Goal: Information Seeking & Learning: Learn about a topic

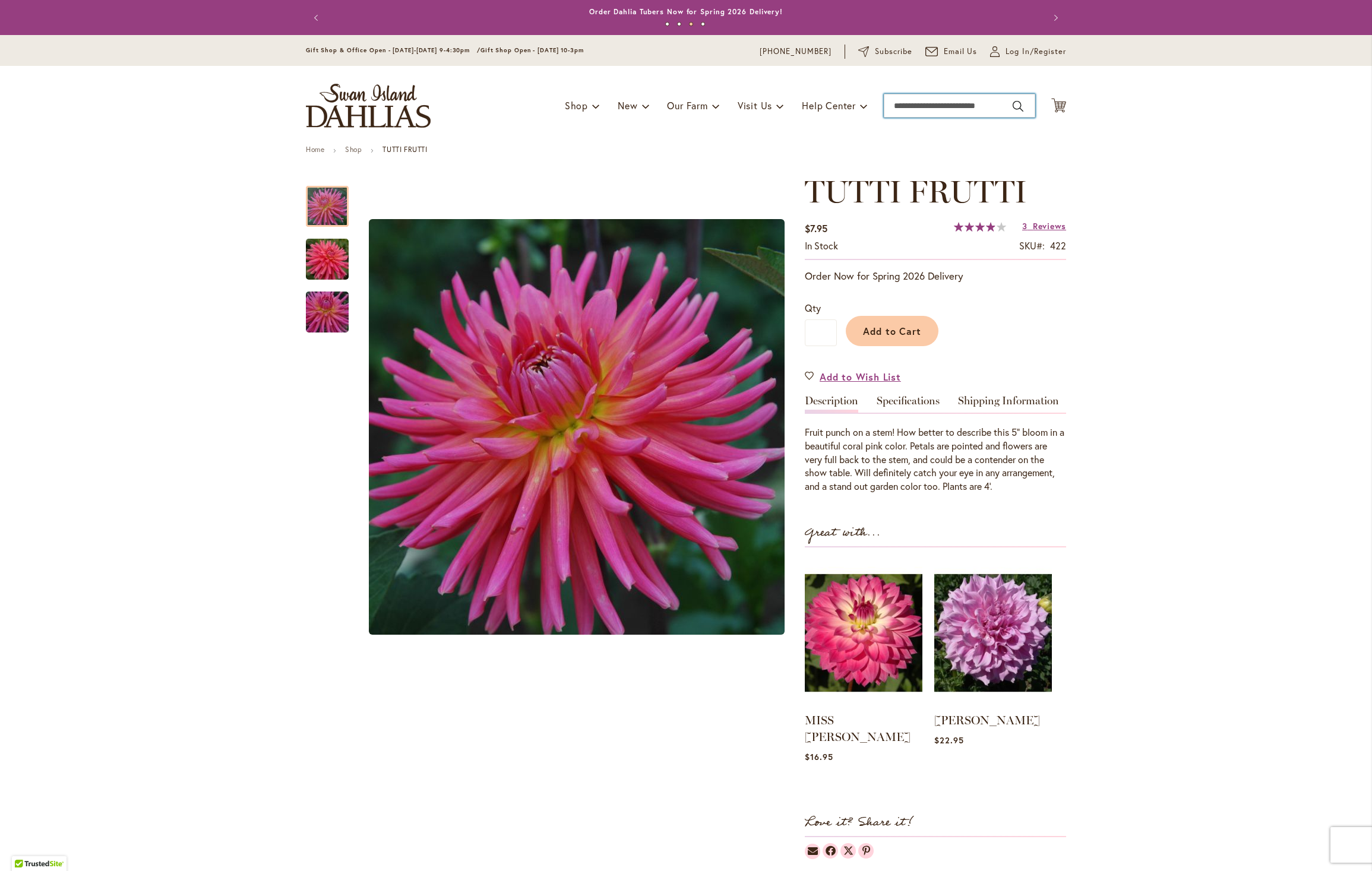
click at [917, 107] on input "Search" at bounding box center [959, 106] width 151 height 24
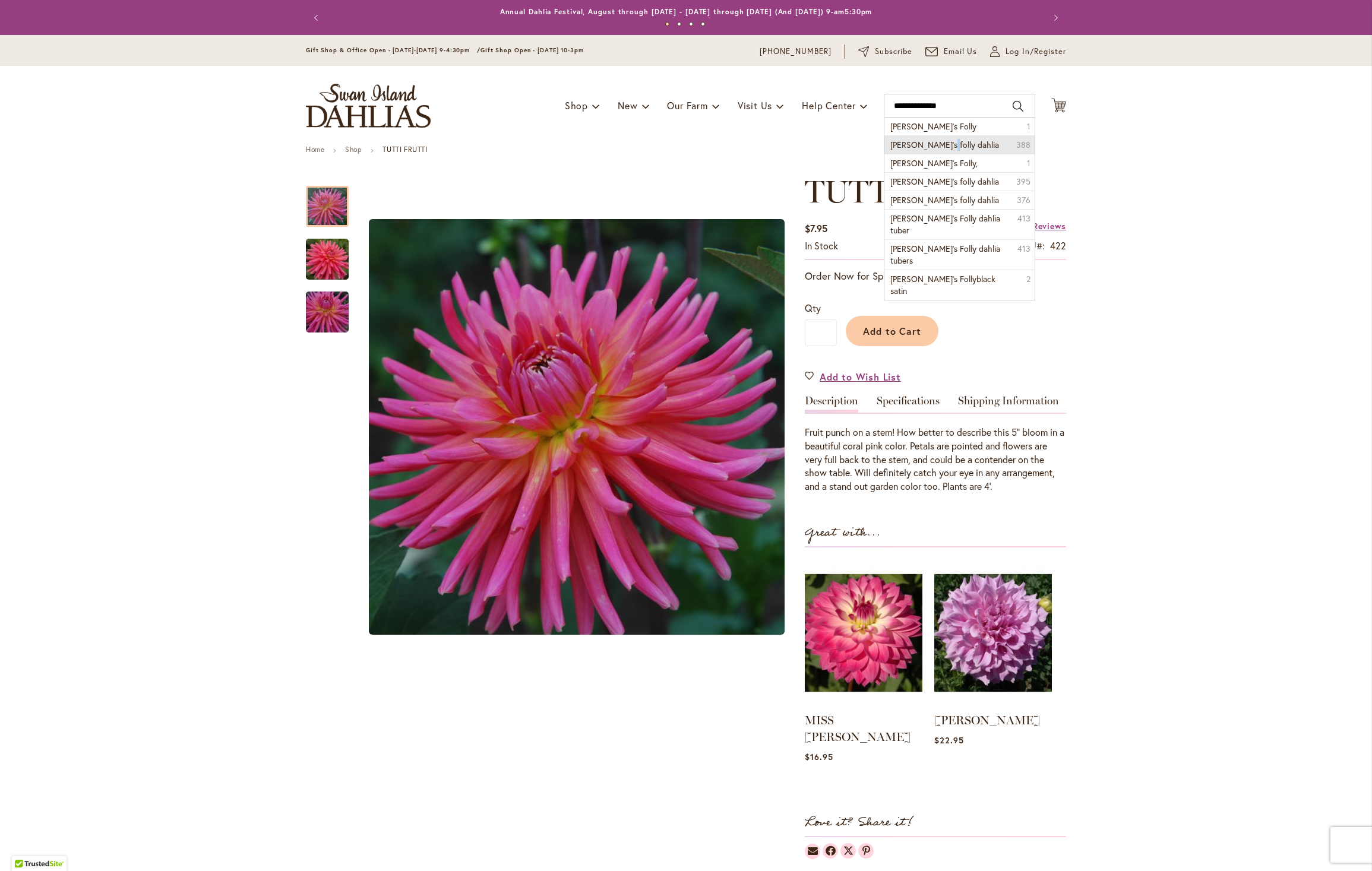
click at [932, 144] on span "myrtle's folly dahlia" at bounding box center [945, 144] width 109 height 12
type input "**********"
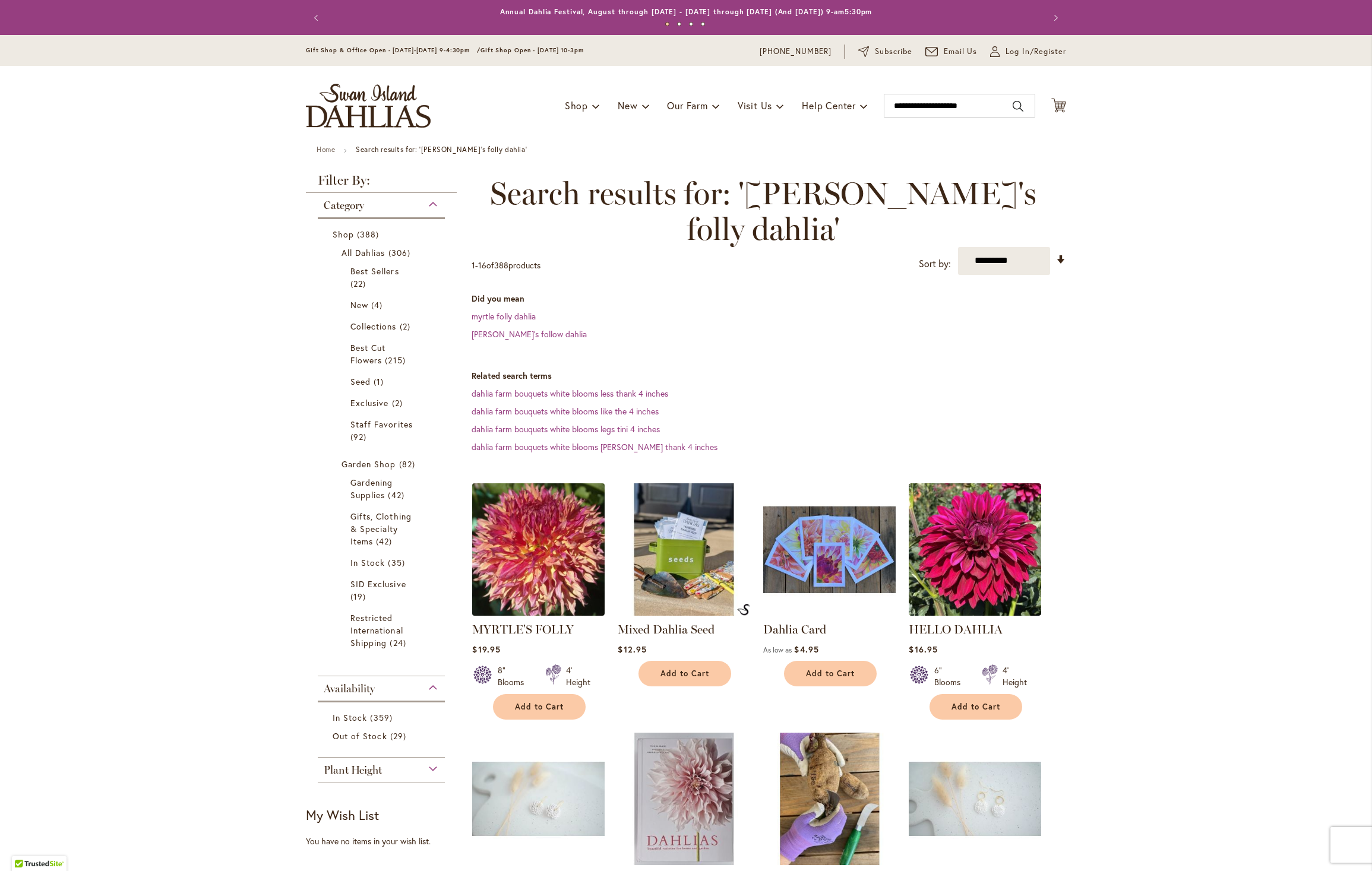
click at [558, 513] on img at bounding box center [539, 549] width 139 height 139
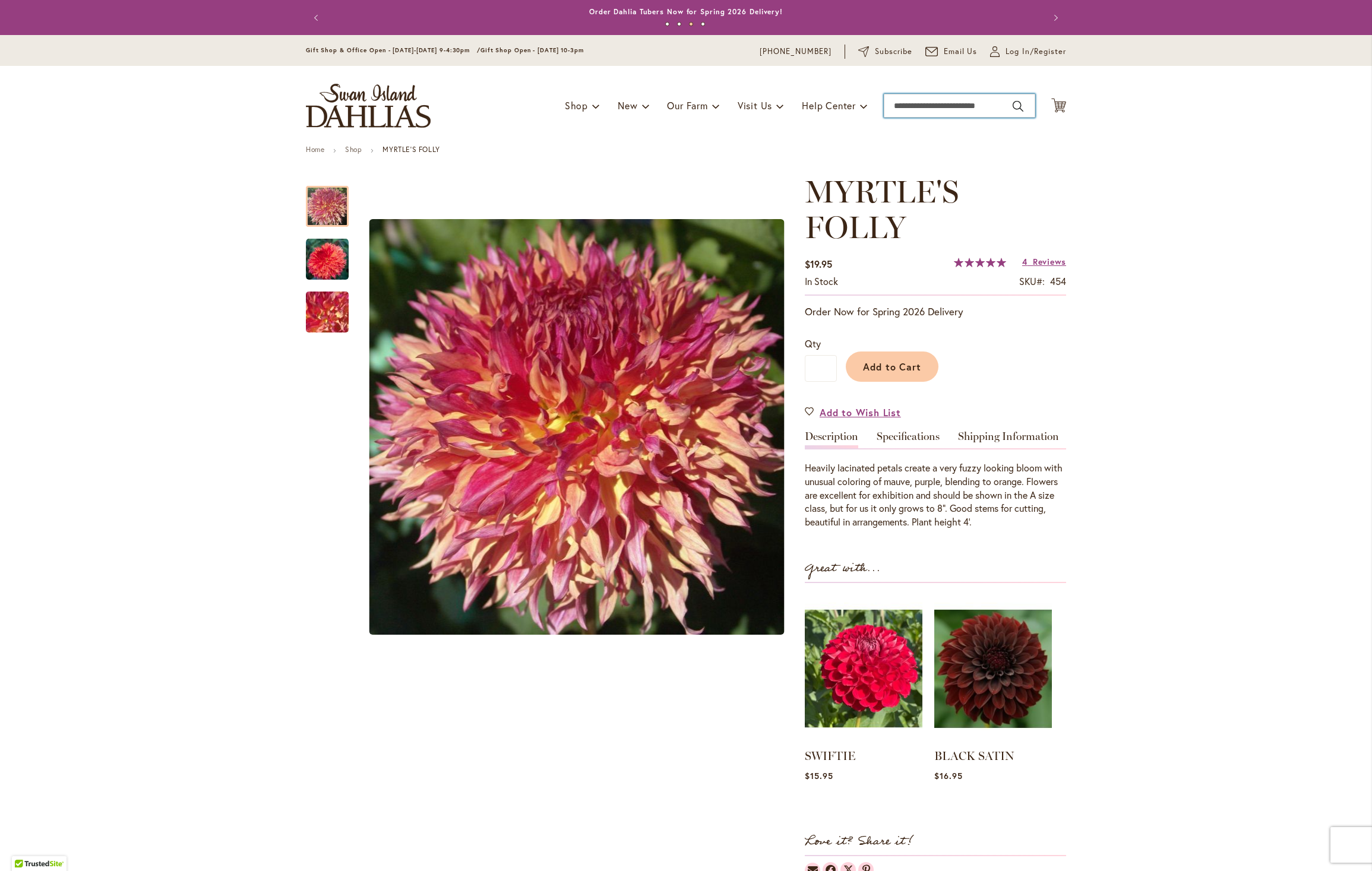
click at [948, 107] on input "Search" at bounding box center [959, 106] width 151 height 24
type input "*********"
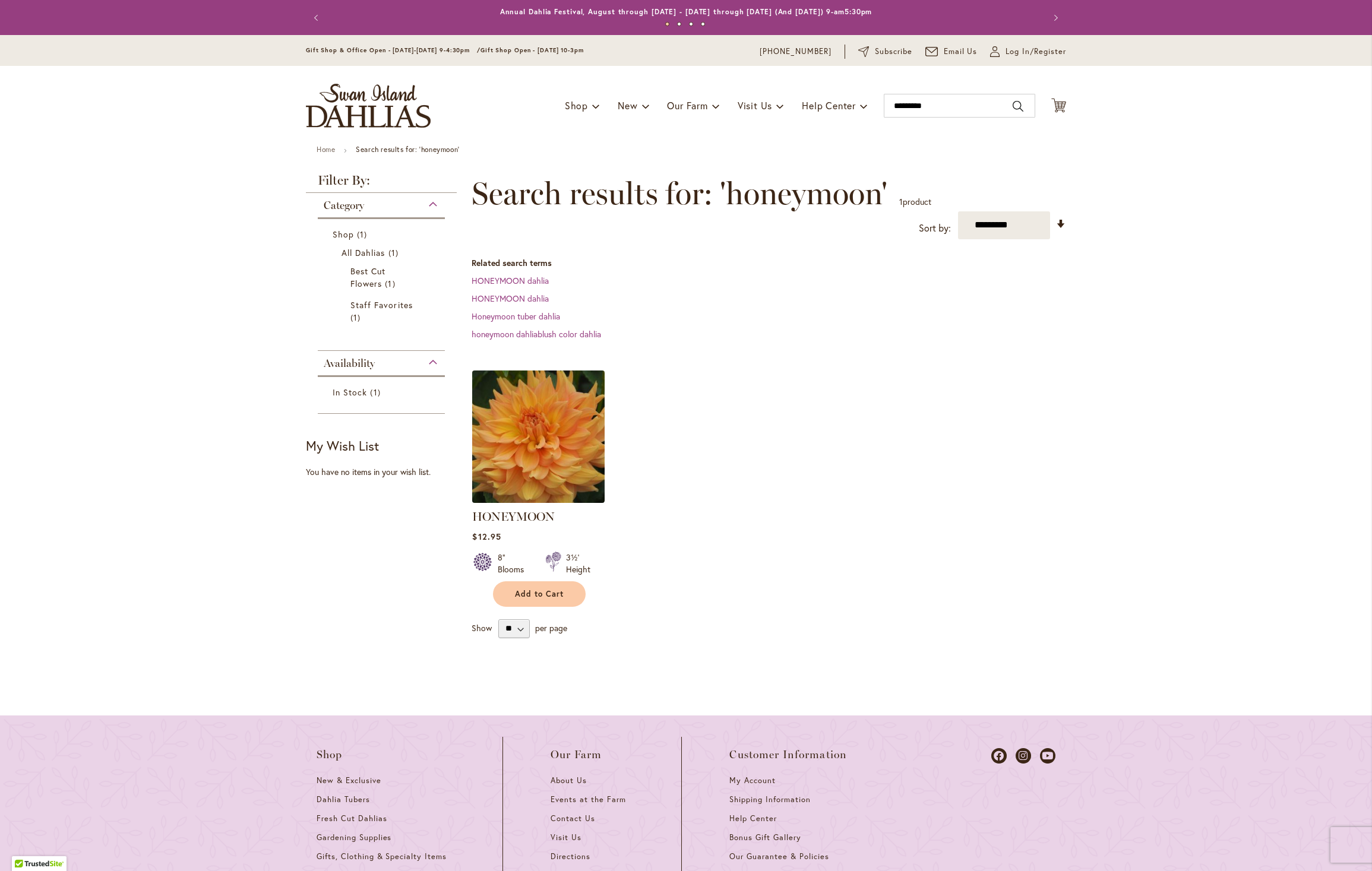
click at [537, 426] on img at bounding box center [539, 436] width 139 height 139
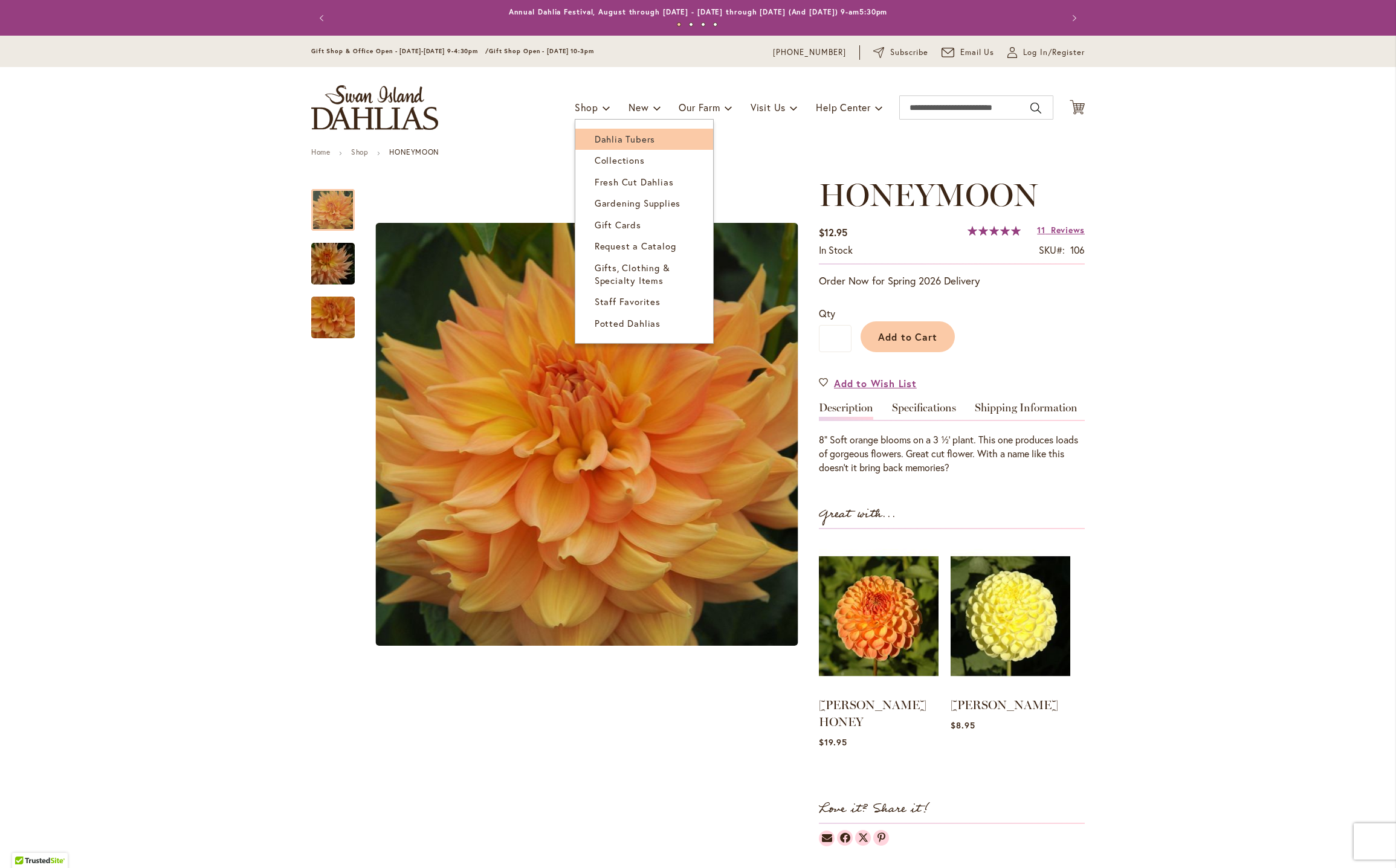
click at [595, 134] on span "Dahlia Tubers" at bounding box center [624, 139] width 61 height 12
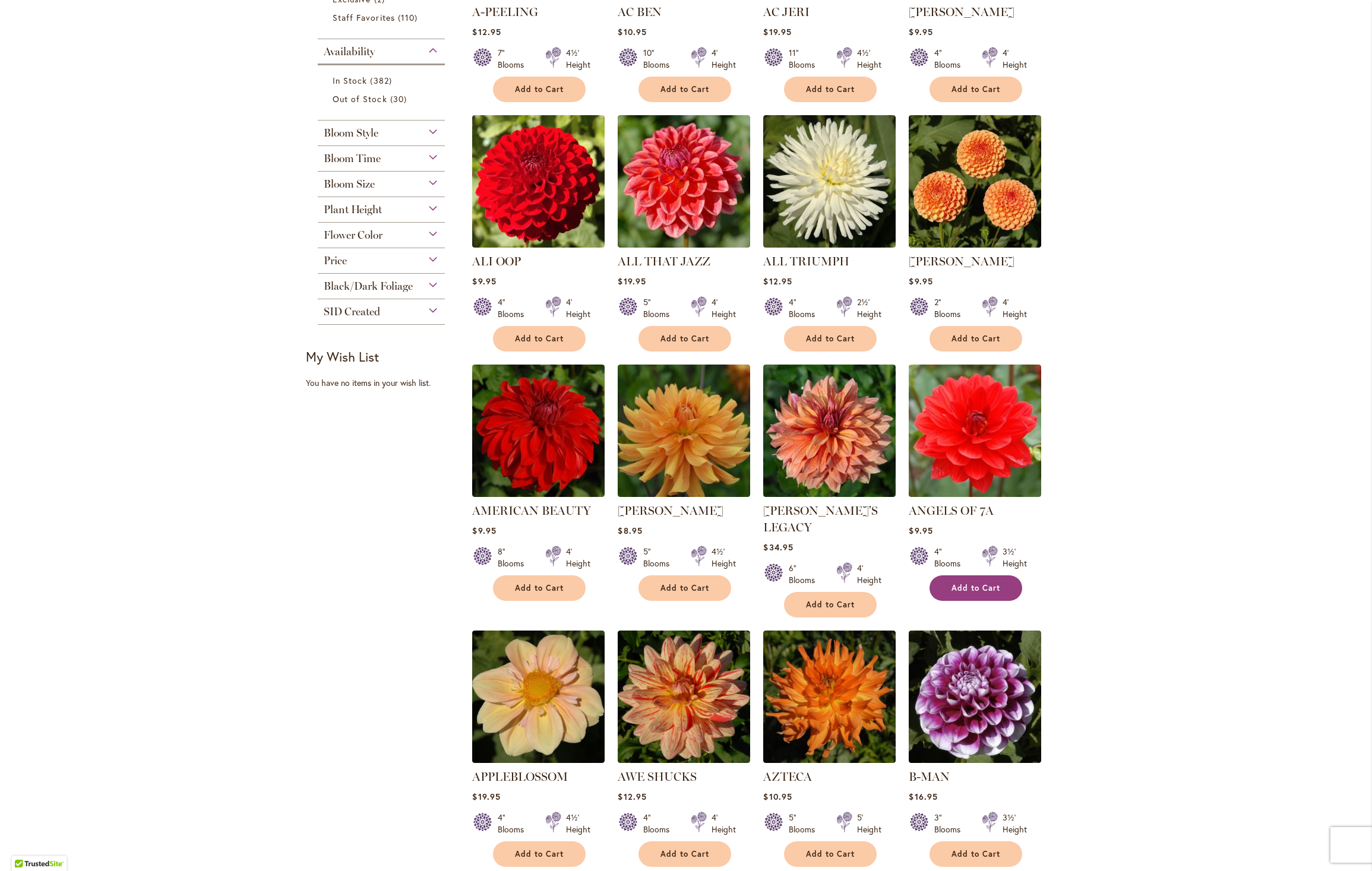
scroll to position [698, 0]
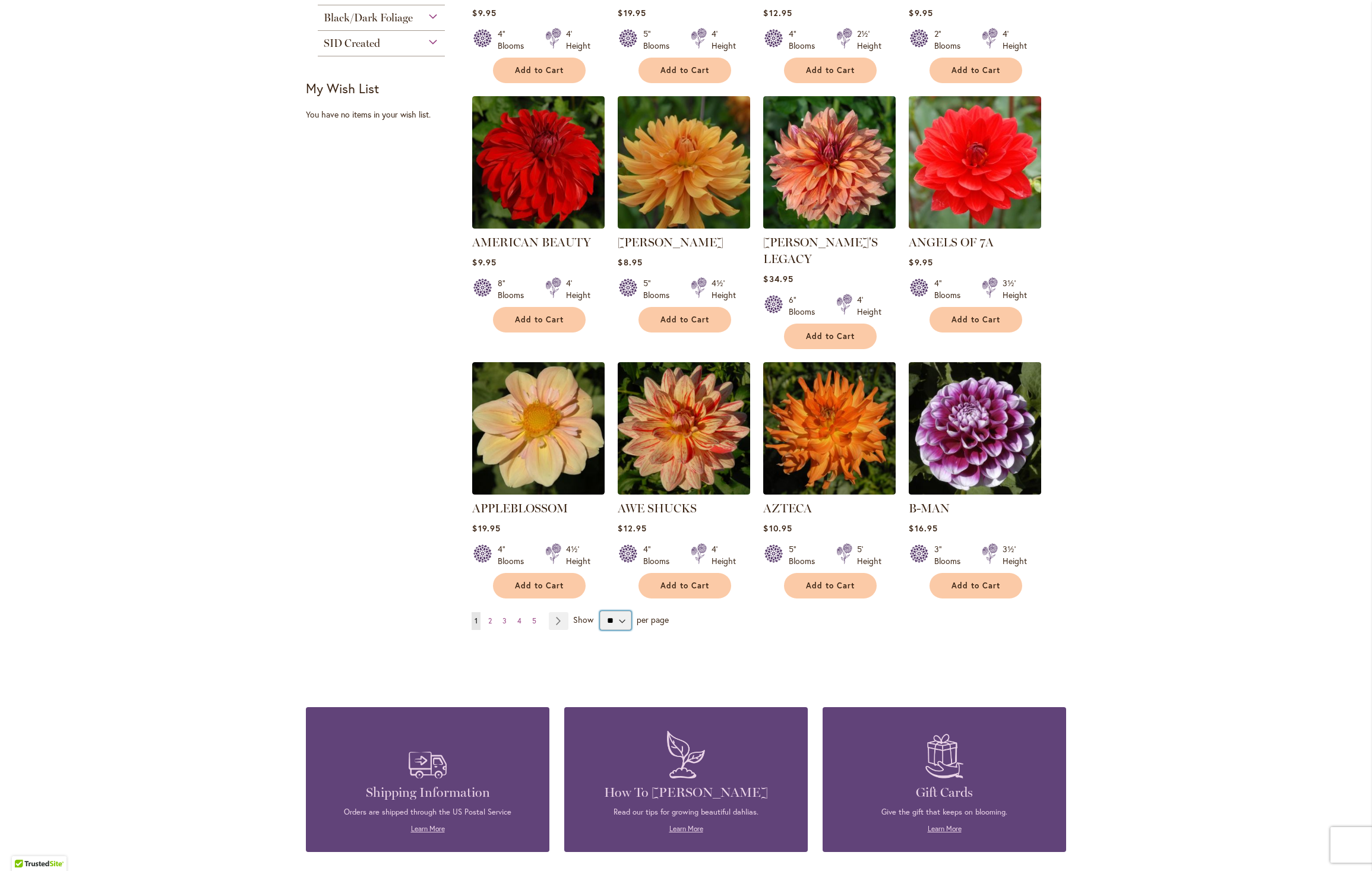
select select "**"
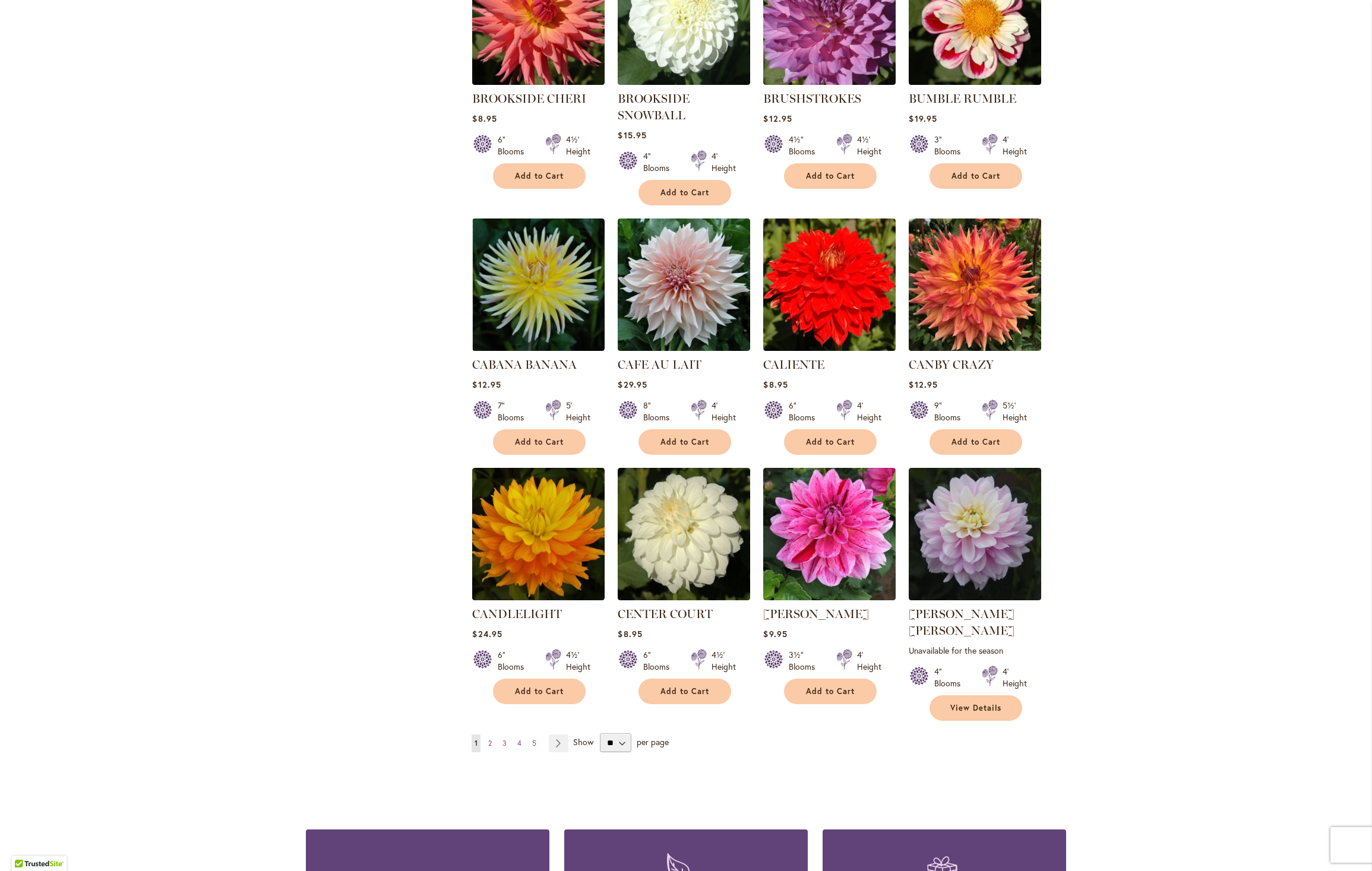
scroll to position [3679, 0]
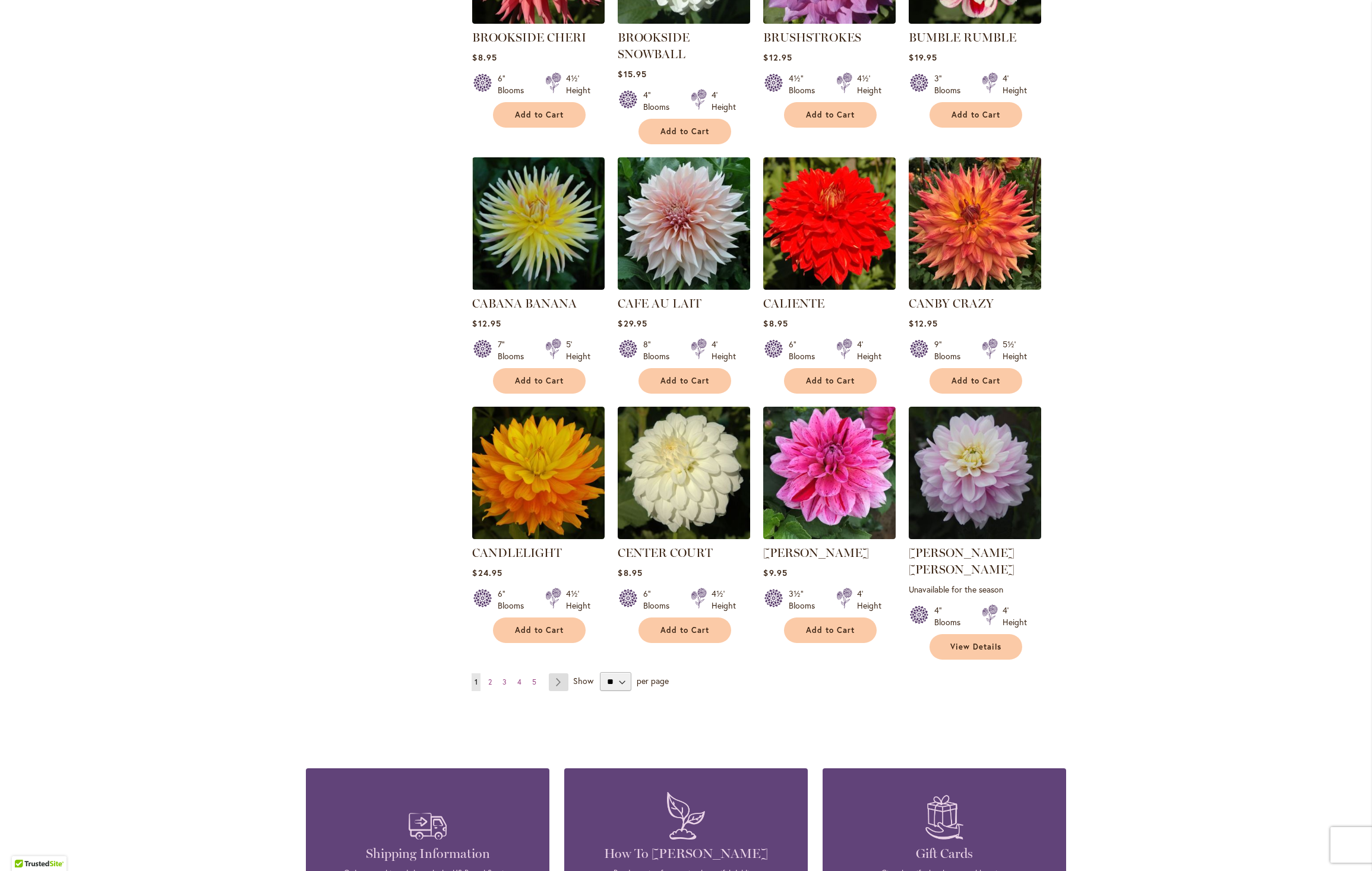
click at [553, 673] on link "Page Next" at bounding box center [558, 682] width 20 height 18
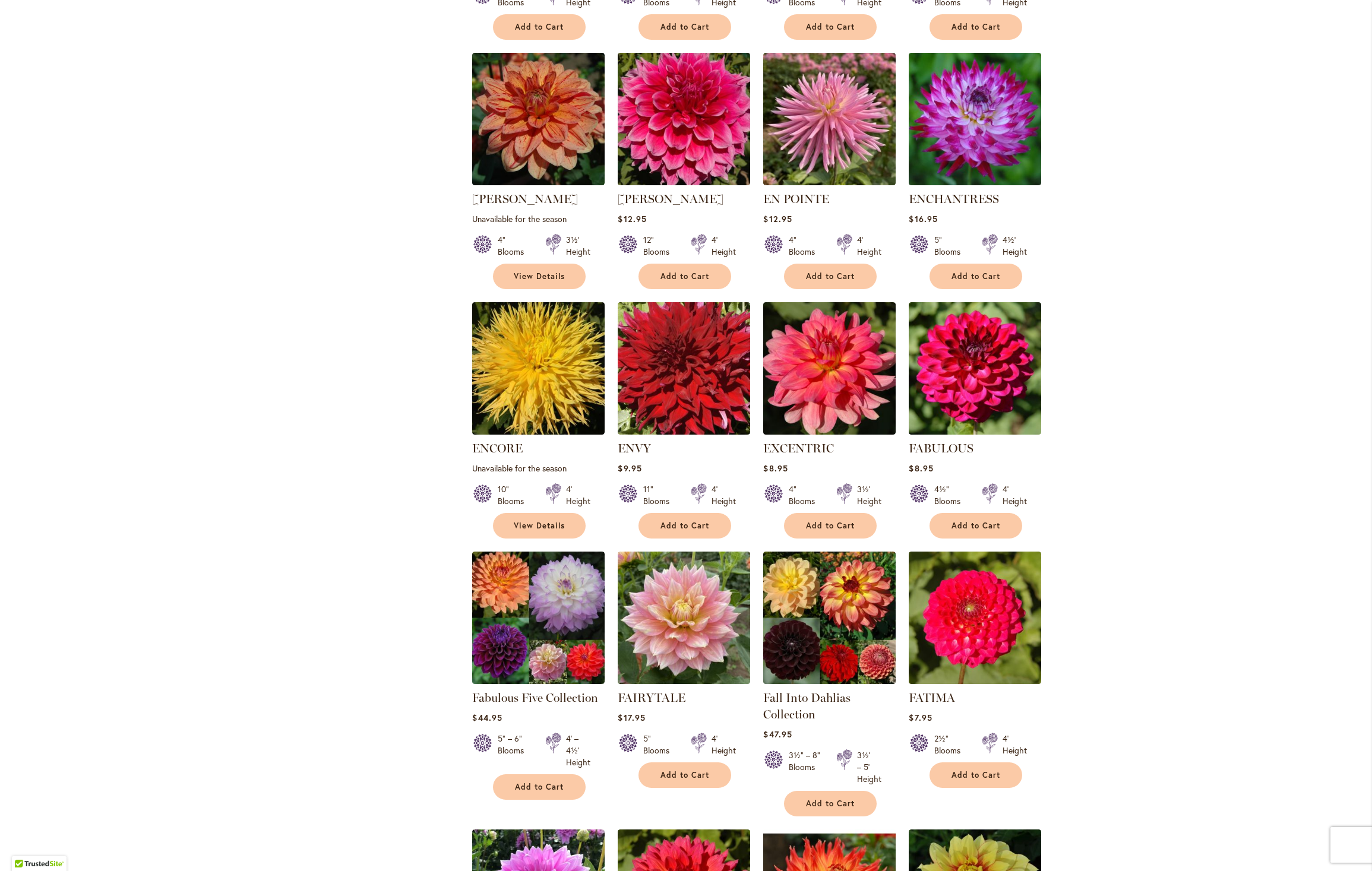
scroll to position [3666, 0]
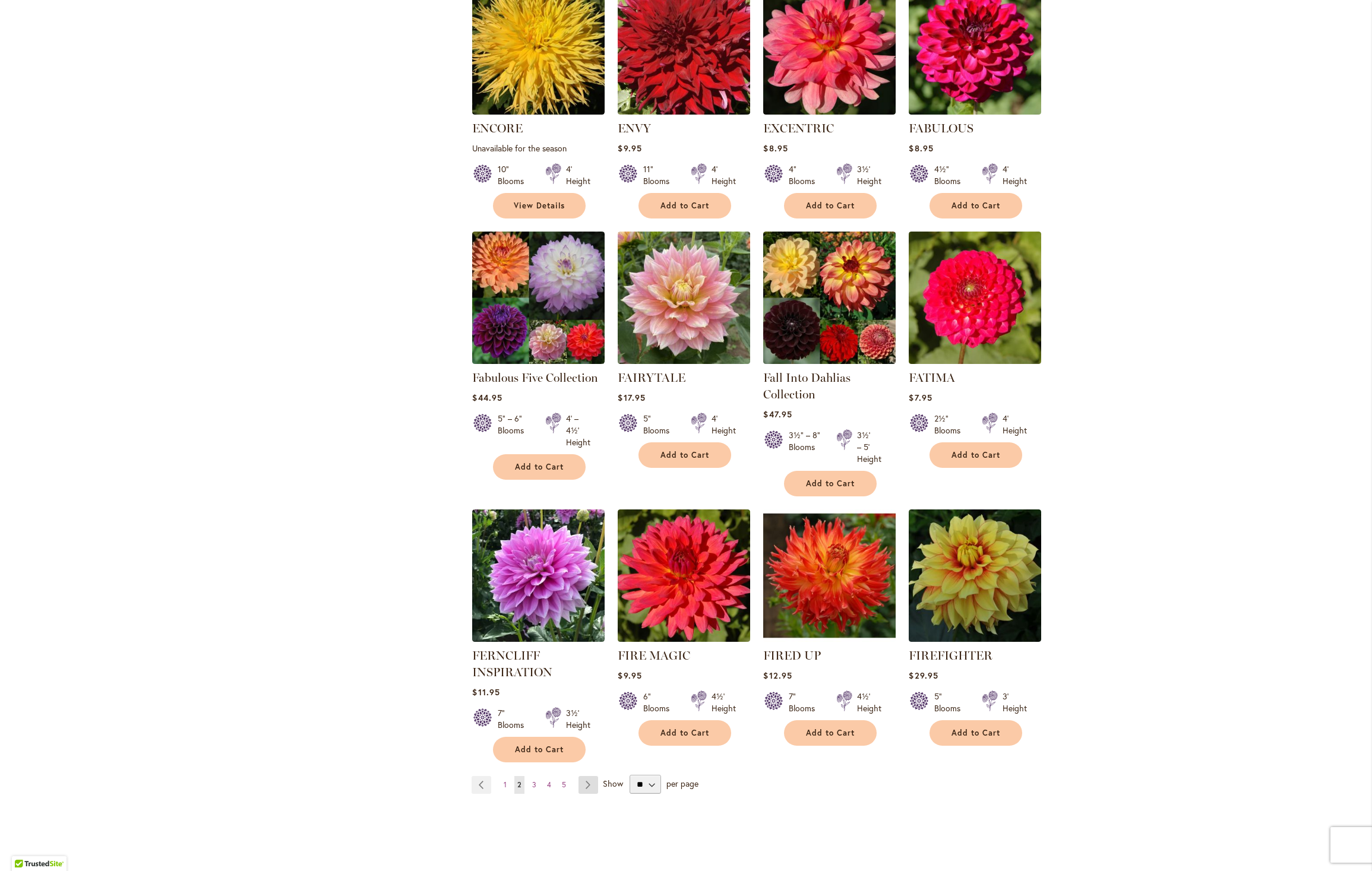
click at [584, 776] on link "Page Next" at bounding box center [588, 785] width 20 height 18
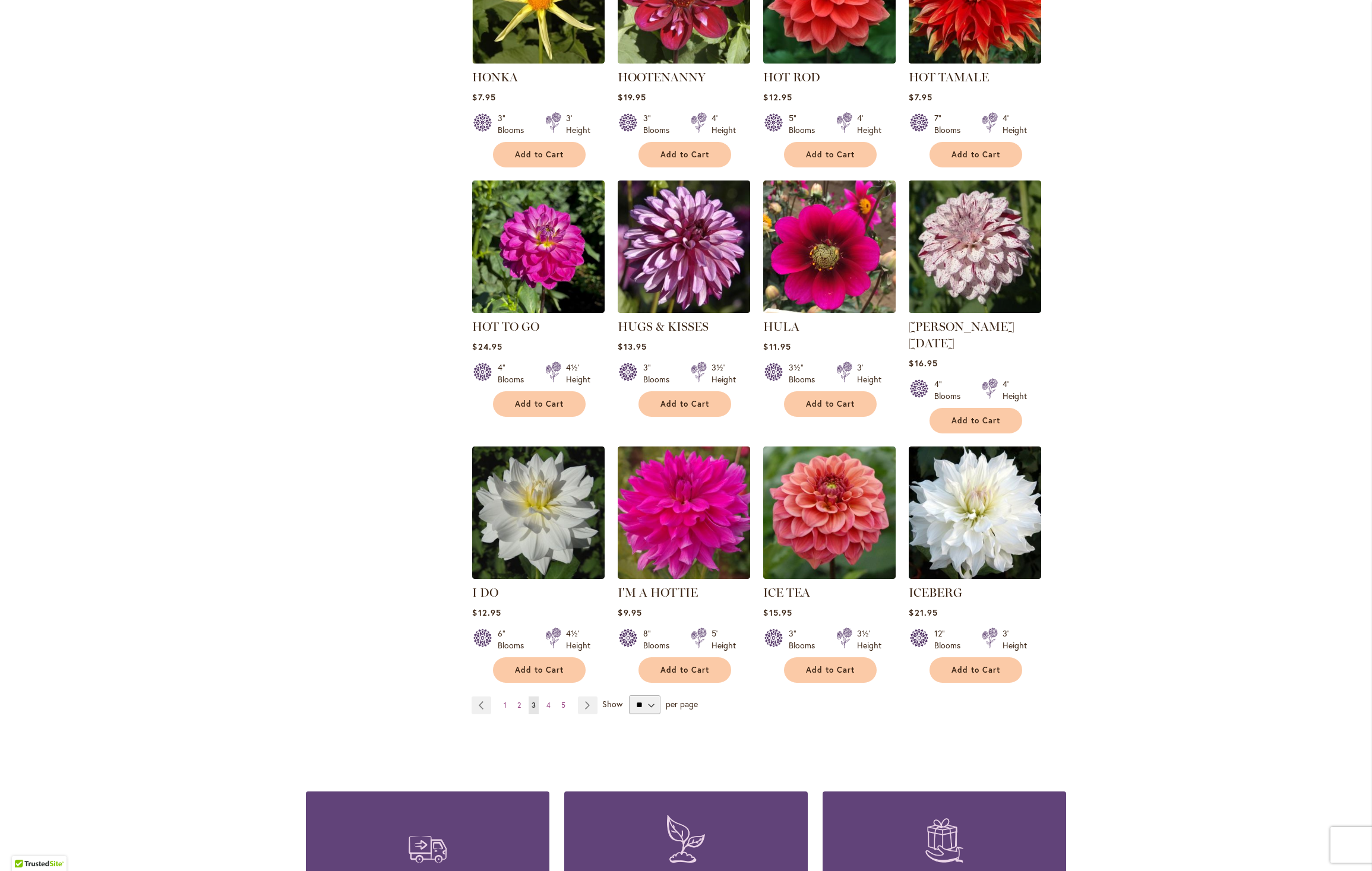
scroll to position [3938, 0]
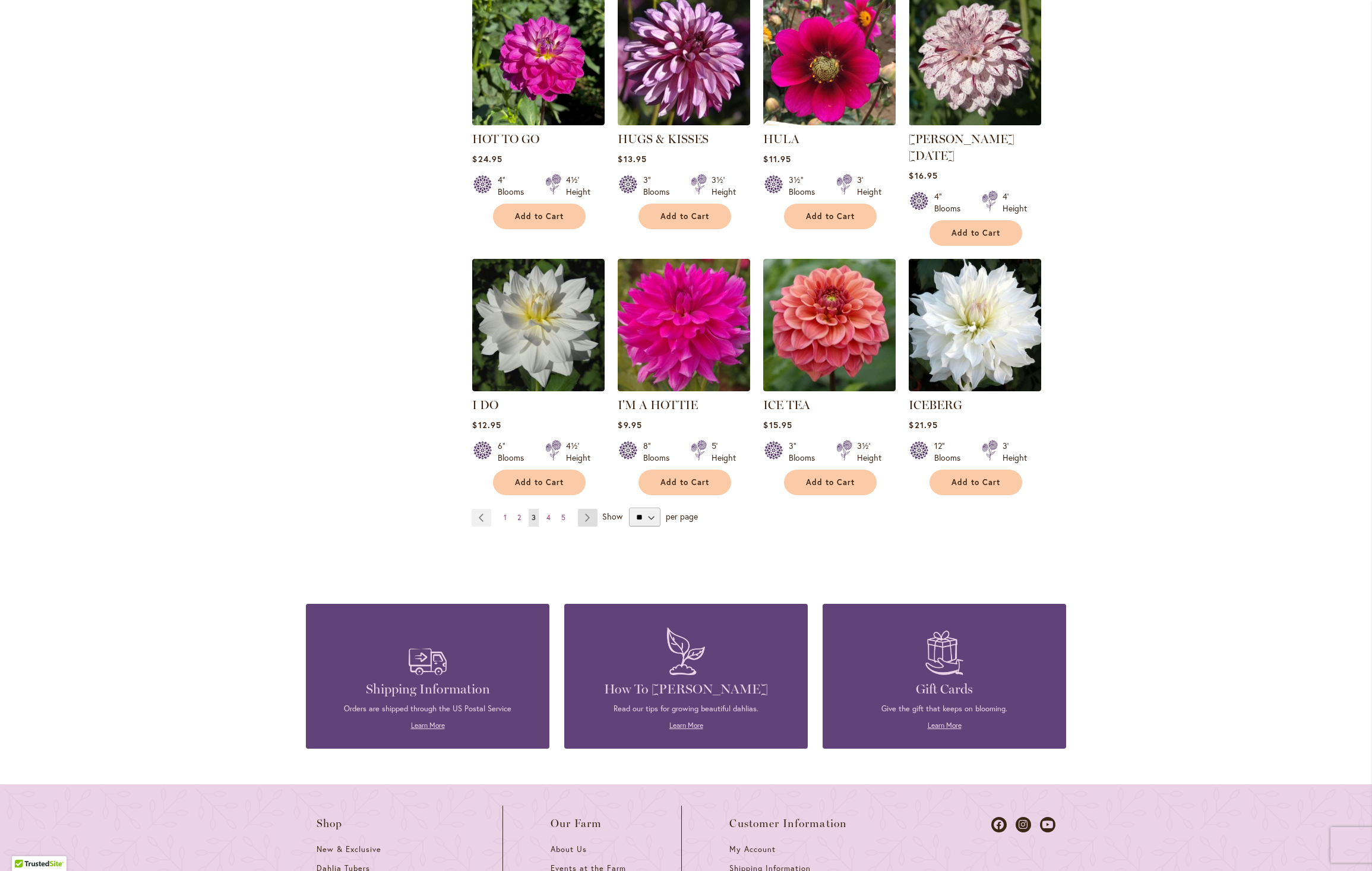
click at [584, 509] on link "Page Next" at bounding box center [587, 518] width 20 height 18
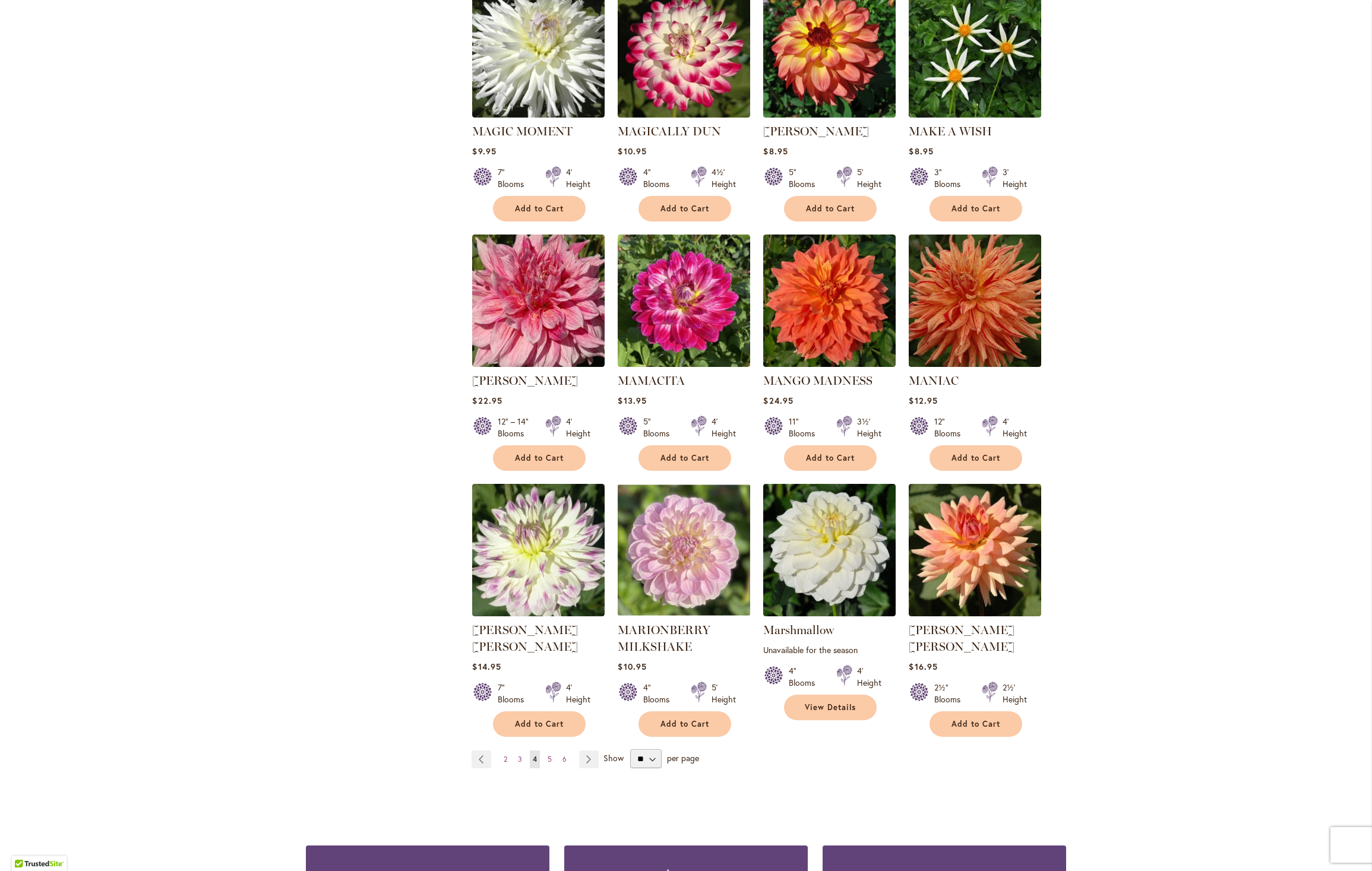
scroll to position [3785, 0]
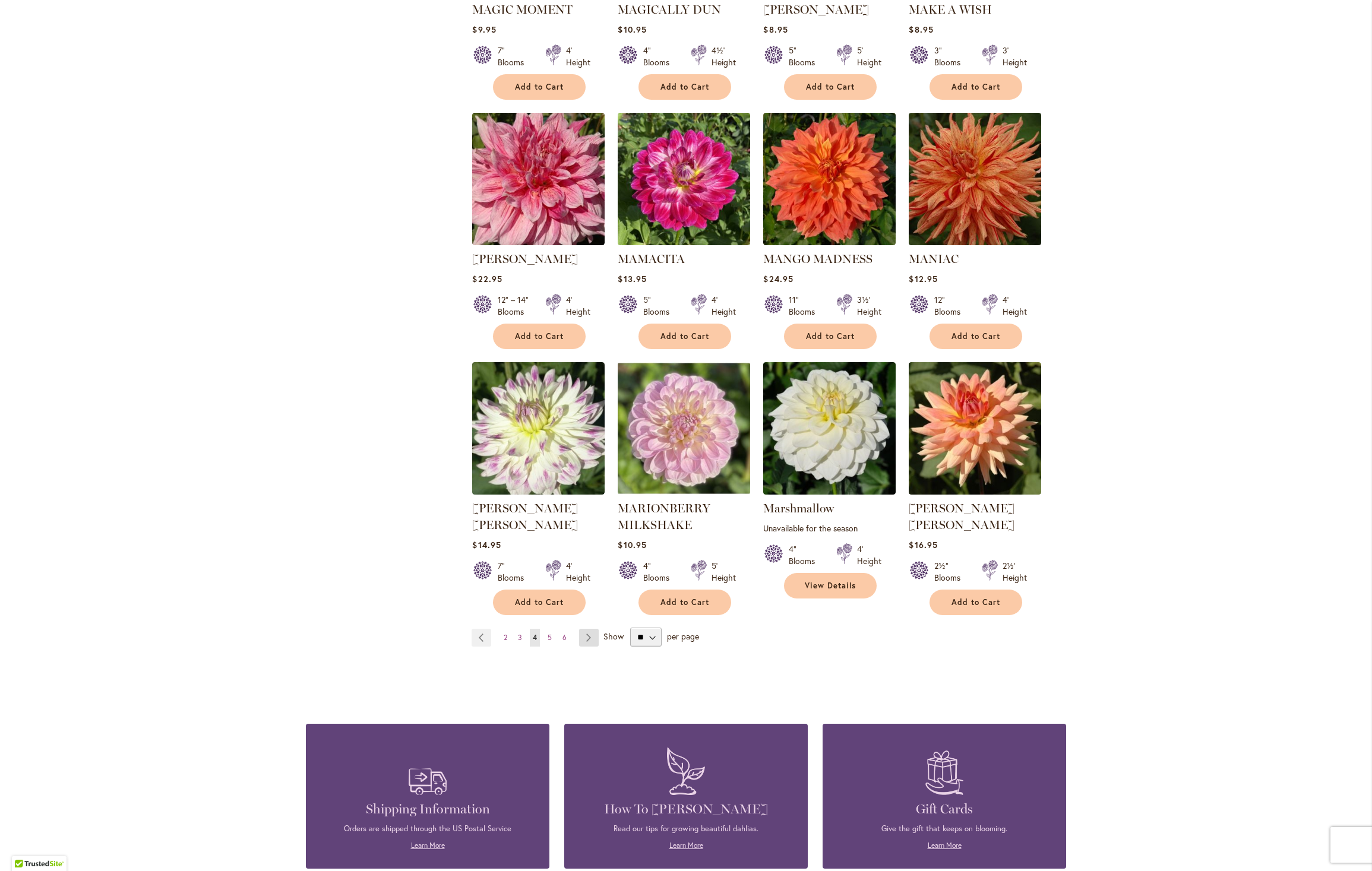
click at [586, 628] on link "Page Next" at bounding box center [589, 637] width 20 height 18
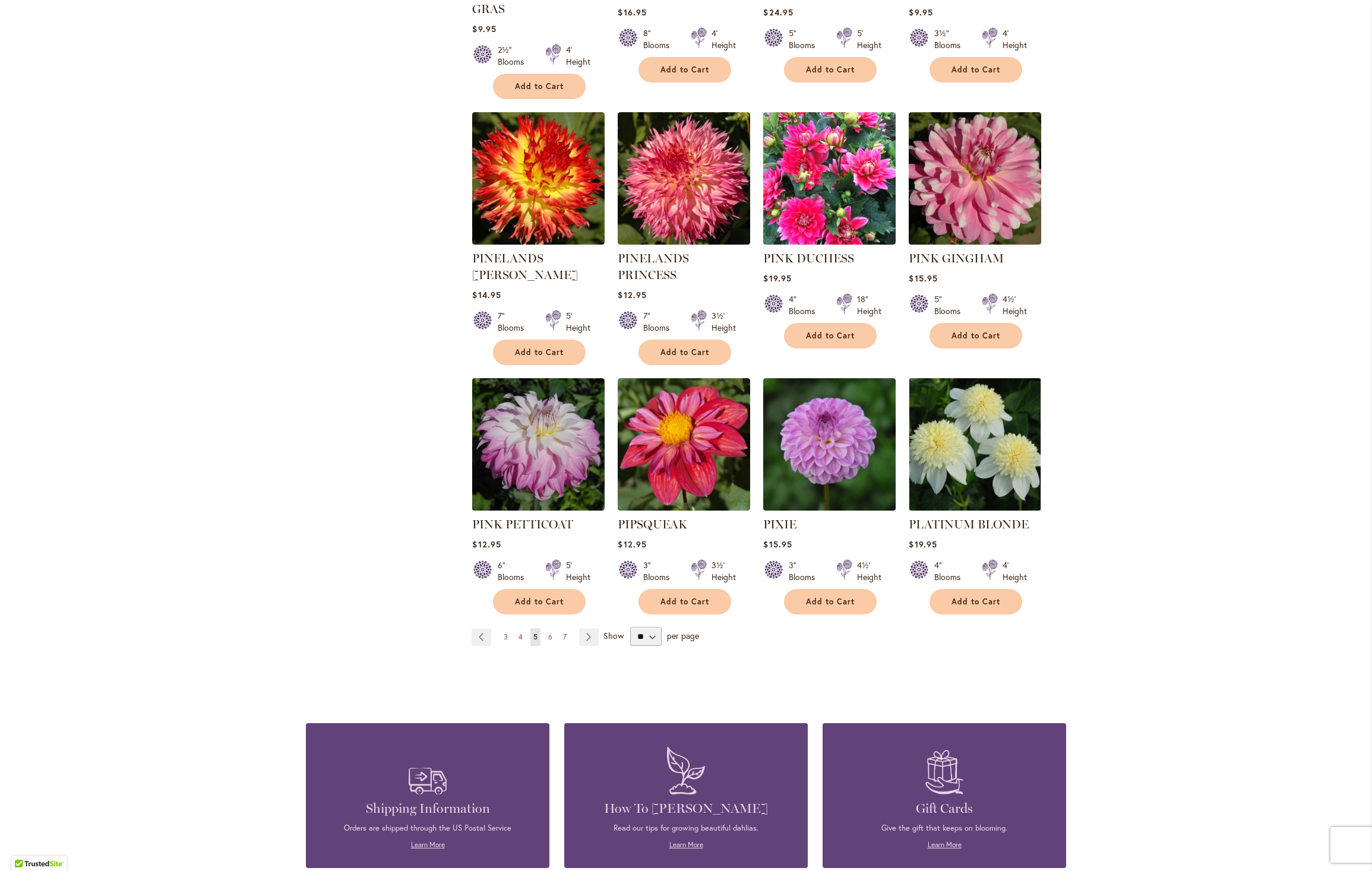
scroll to position [3895, 0]
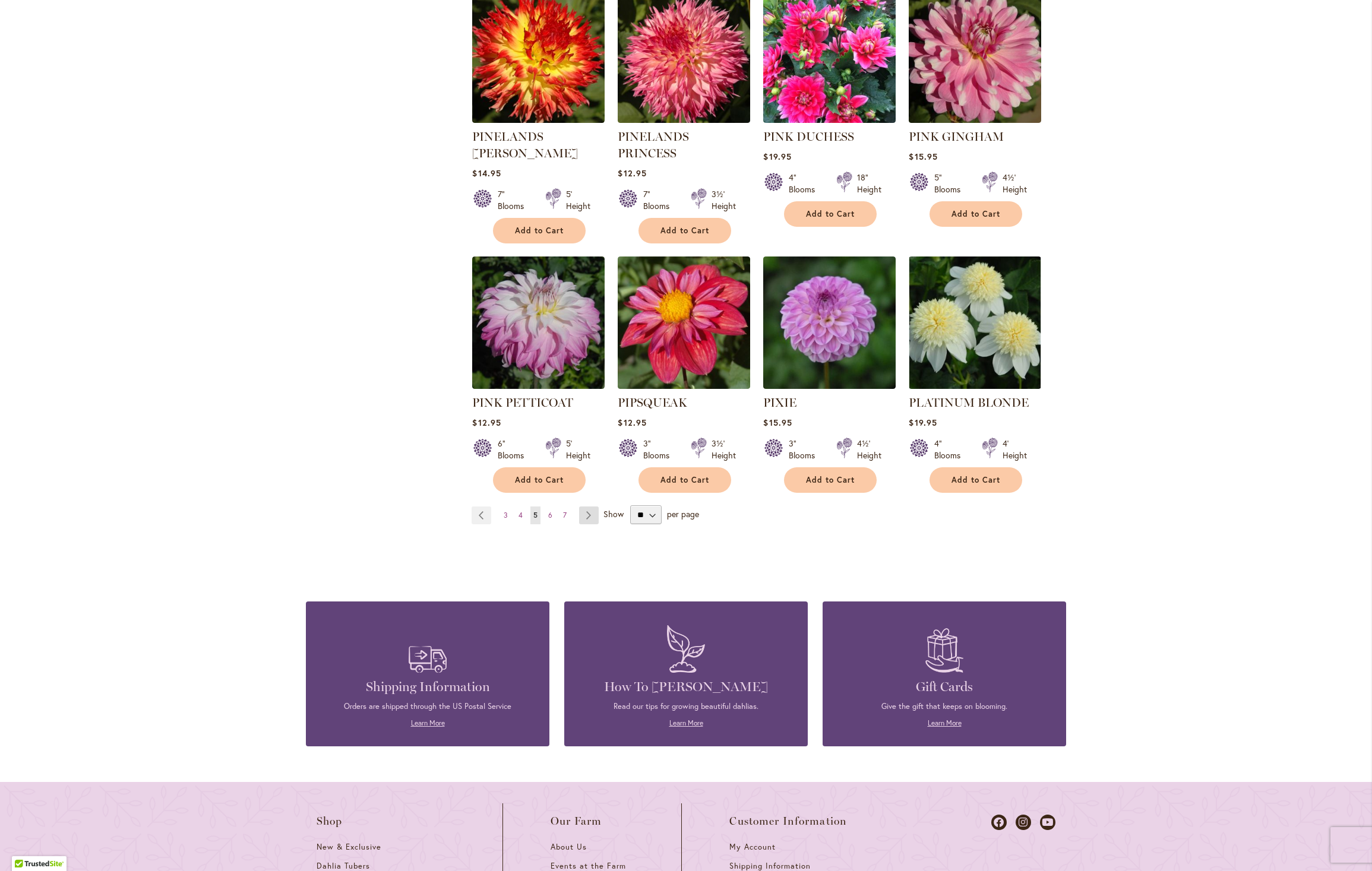
click at [586, 506] on link "Page Next" at bounding box center [589, 515] width 20 height 18
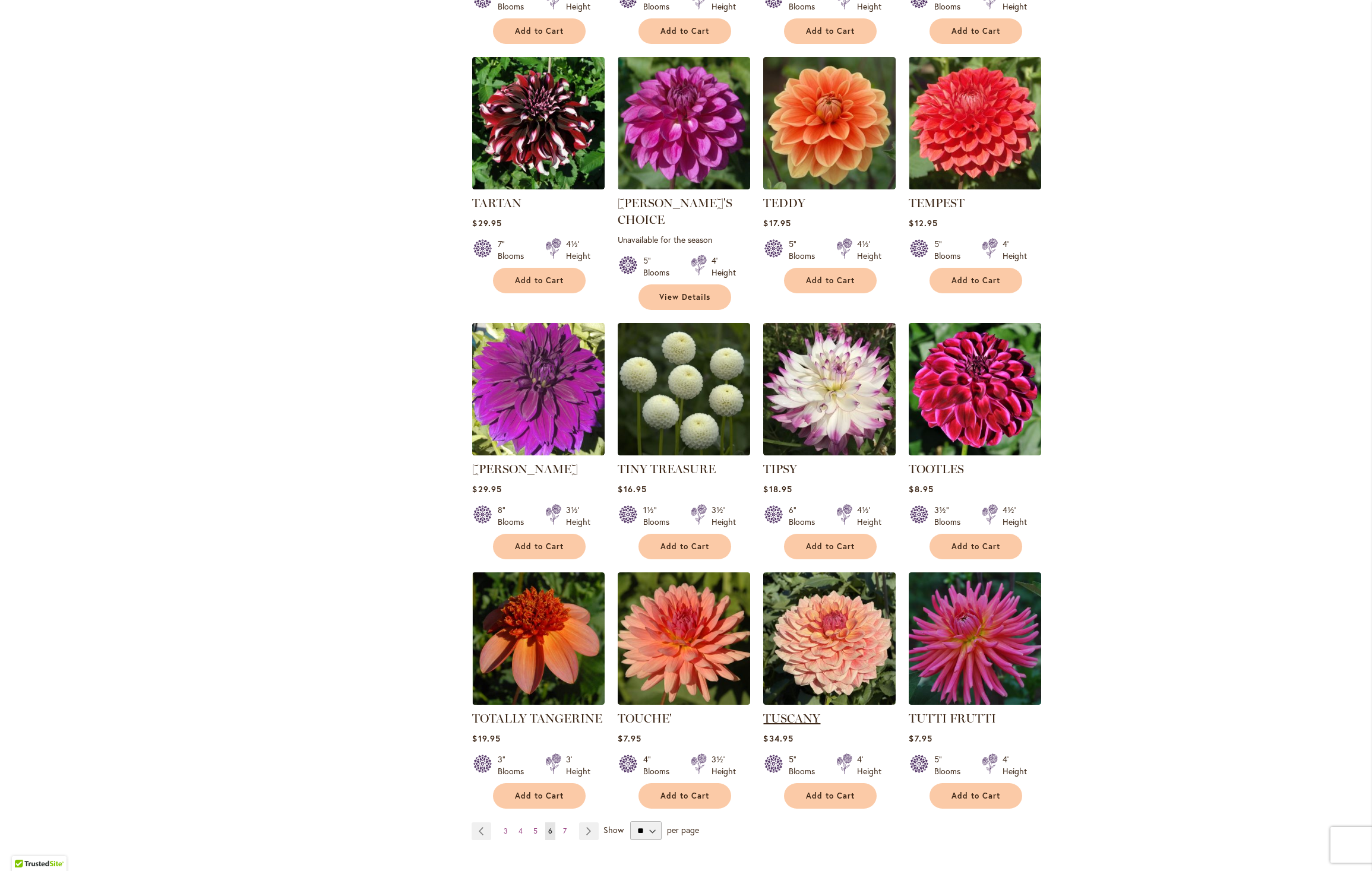
scroll to position [3652, 0]
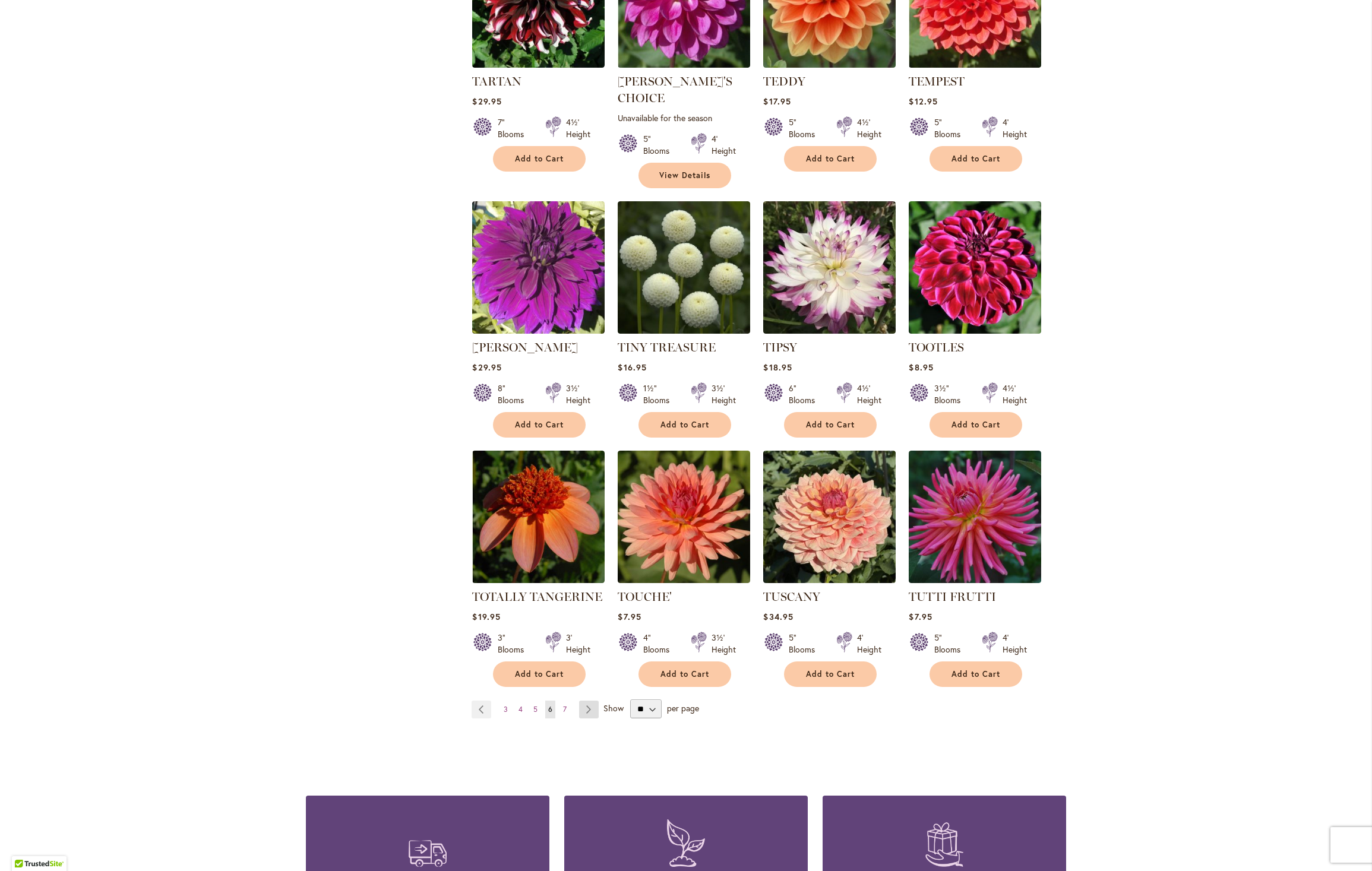
click at [585, 700] on link "Page Next" at bounding box center [589, 709] width 20 height 18
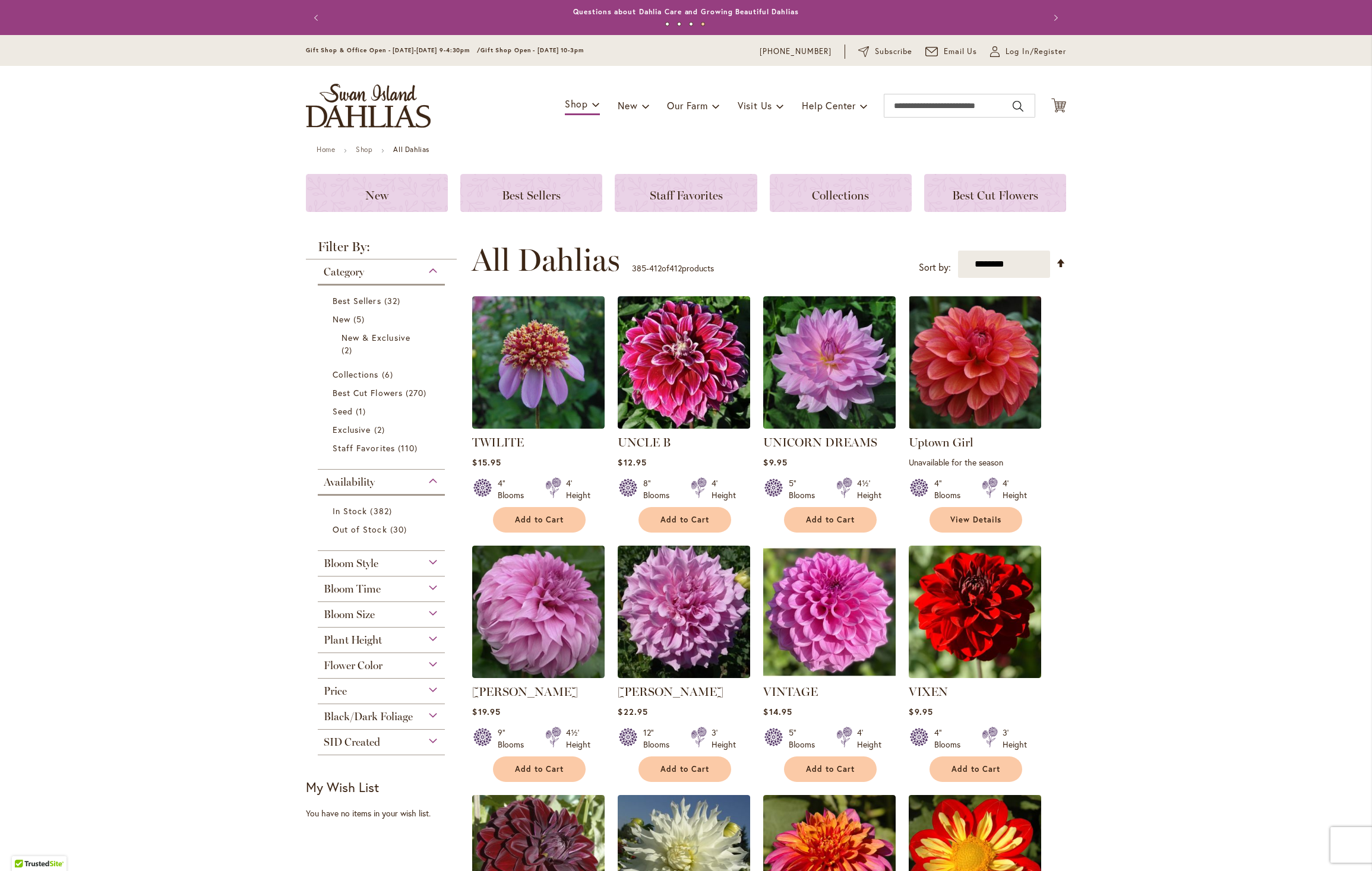
click at [406, 150] on strong "All Dahlias" at bounding box center [411, 149] width 36 height 9
click at [357, 149] on link "Shop" at bounding box center [364, 149] width 17 height 9
